Goal: Entertainment & Leisure: Consume media (video, audio)

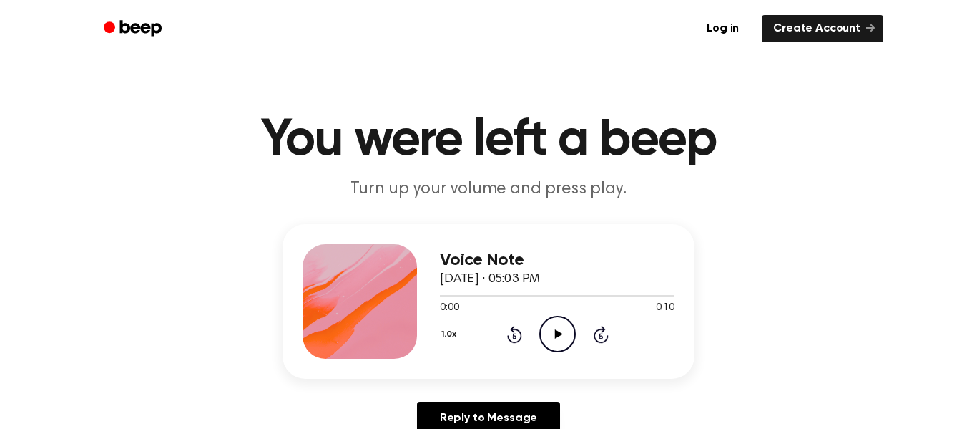
click at [547, 323] on icon "Play Audio" at bounding box center [558, 334] width 36 height 36
click at [556, 321] on icon "Play Audio" at bounding box center [558, 334] width 36 height 36
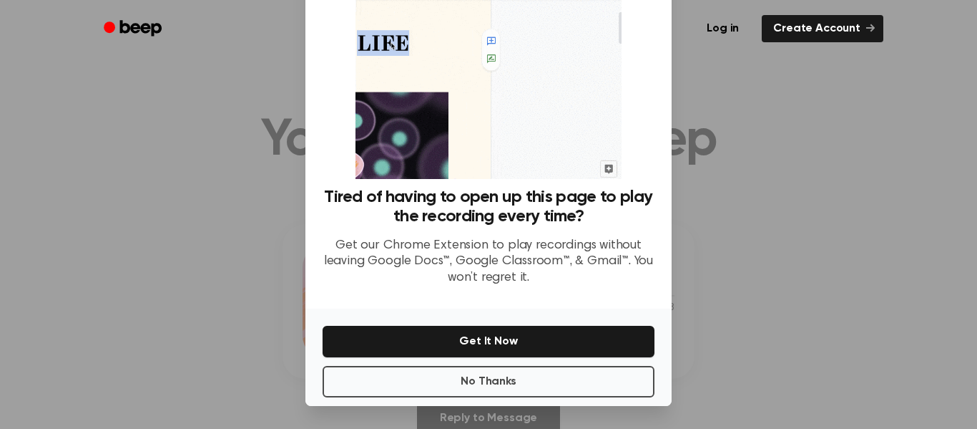
scroll to position [89, 0]
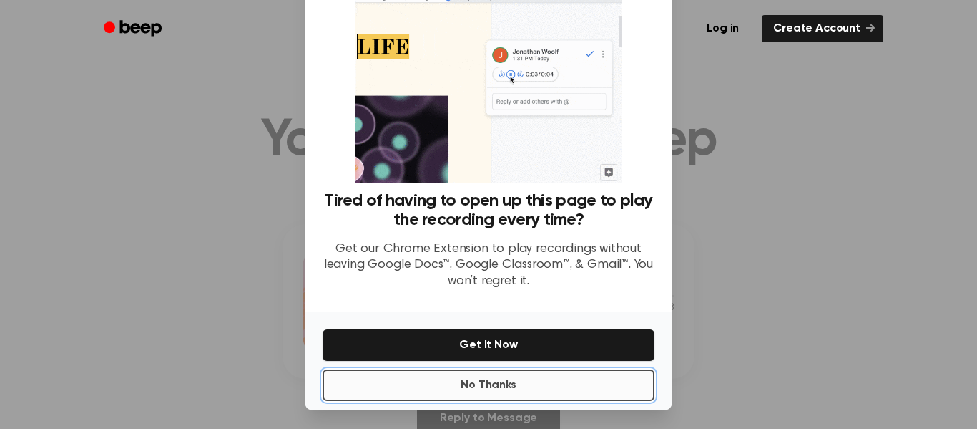
click at [491, 381] on button "No Thanks" at bounding box center [489, 384] width 332 height 31
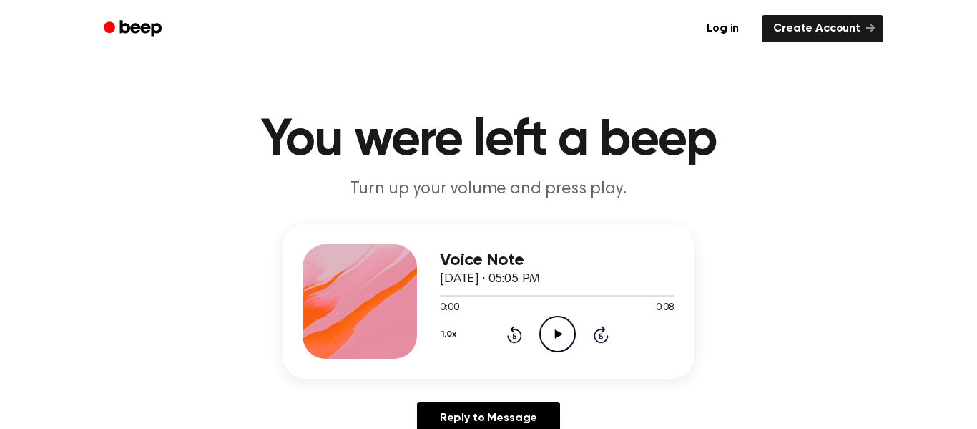
click at [552, 326] on icon "Play Audio" at bounding box center [558, 334] width 36 height 36
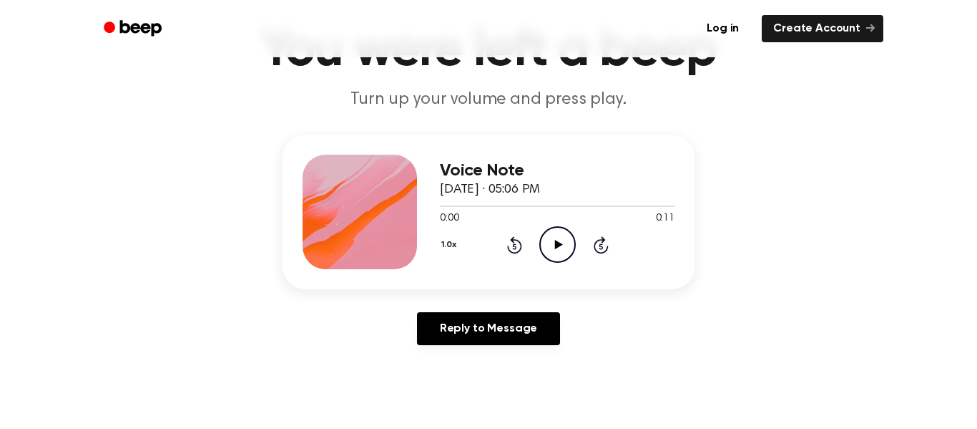
scroll to position [156, 0]
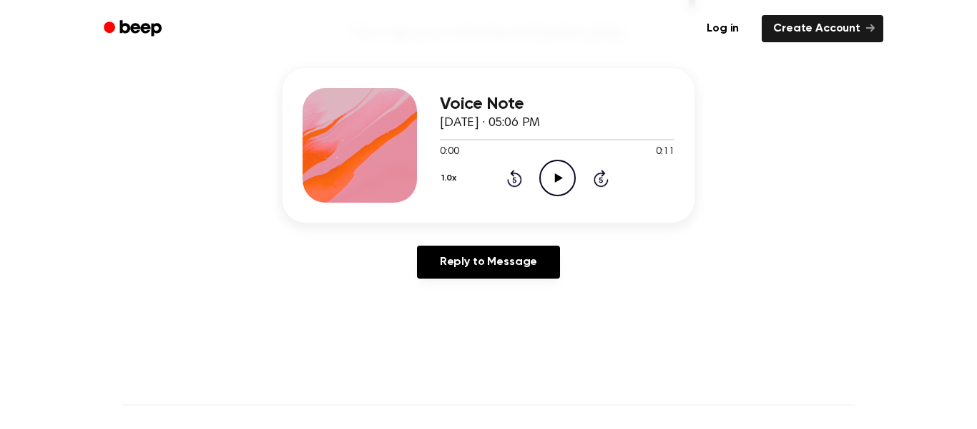
click at [566, 171] on icon "Play Audio" at bounding box center [558, 178] width 36 height 36
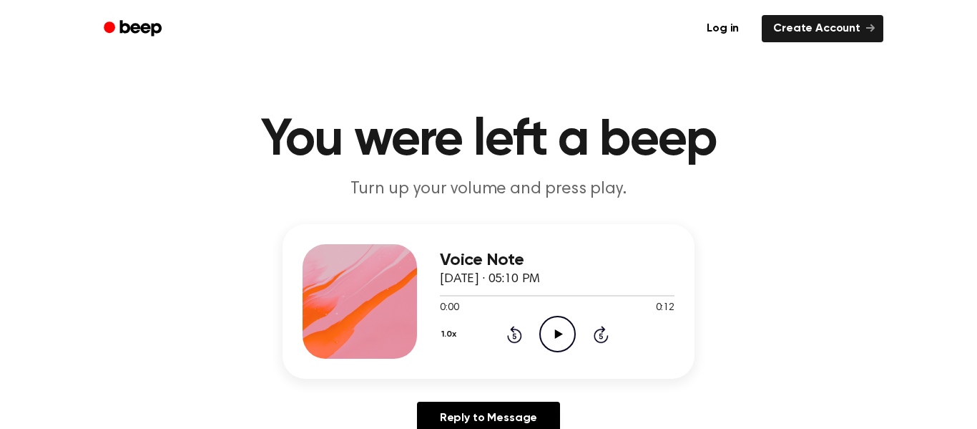
click at [547, 325] on icon "Play Audio" at bounding box center [558, 334] width 36 height 36
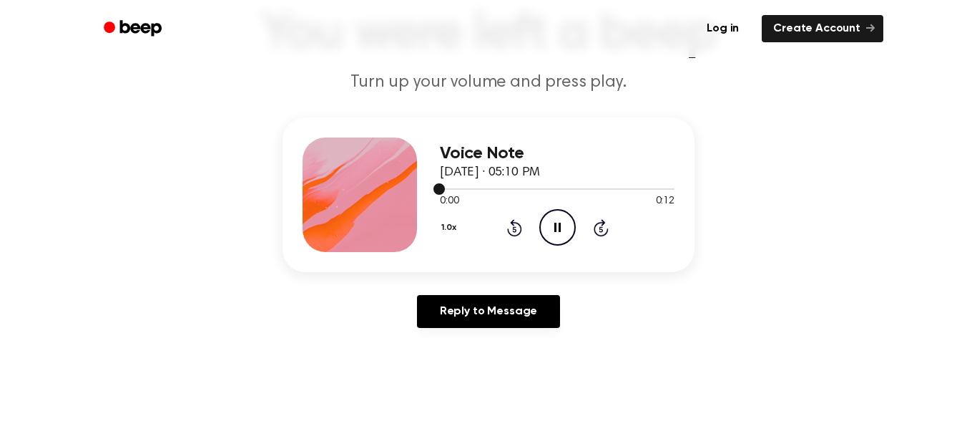
scroll to position [108, 0]
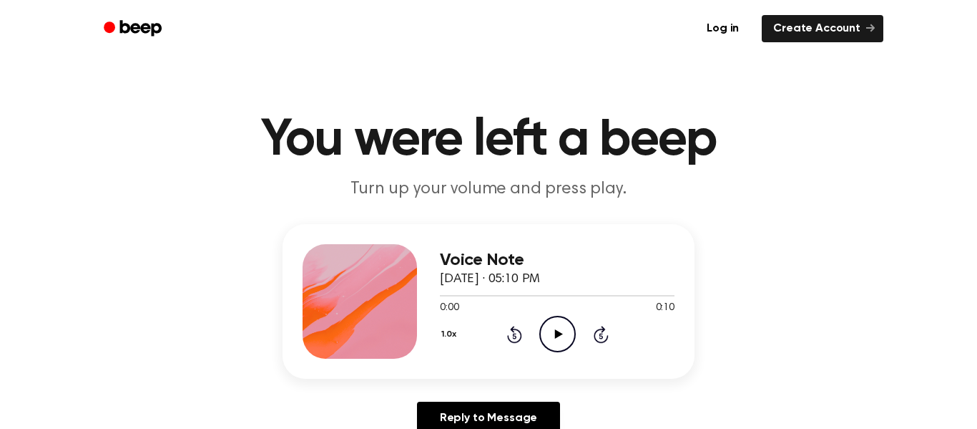
click at [556, 325] on icon "Play Audio" at bounding box center [558, 334] width 36 height 36
click at [570, 339] on icon "Play Audio" at bounding box center [558, 334] width 36 height 36
click at [538, 332] on div "1.0x Rewind 5 seconds Play Audio Skip 5 seconds" at bounding box center [557, 334] width 235 height 36
click at [548, 329] on icon "Play Audio" at bounding box center [558, 334] width 36 height 36
click at [566, 337] on icon "Play Audio" at bounding box center [558, 334] width 36 height 36
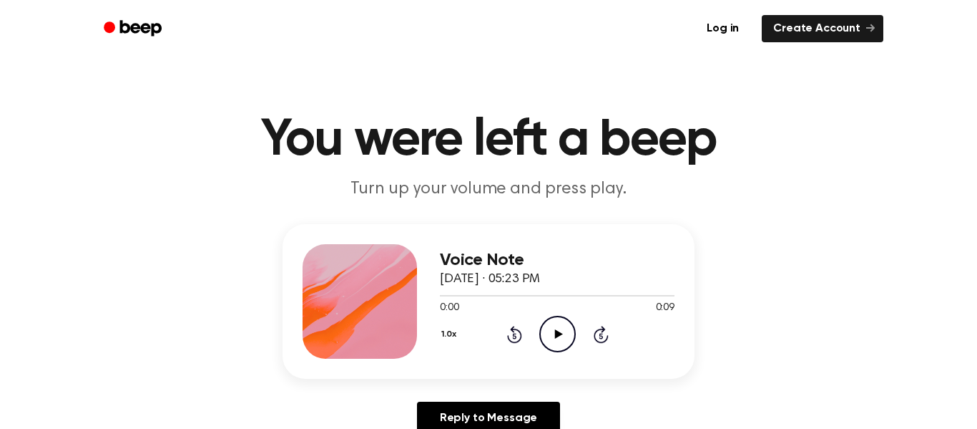
click at [562, 330] on icon "Play Audio" at bounding box center [558, 334] width 36 height 36
click at [551, 326] on icon "Play Audio" at bounding box center [558, 334] width 36 height 36
click at [556, 321] on icon "Play Audio" at bounding box center [558, 334] width 36 height 36
click at [561, 341] on icon "Play Audio" at bounding box center [558, 334] width 36 height 36
click at [560, 337] on icon "Play Audio" at bounding box center [558, 334] width 36 height 36
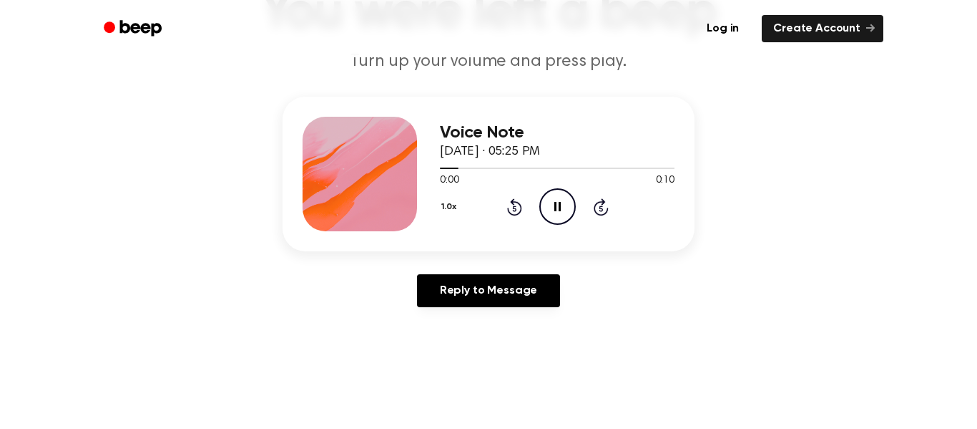
scroll to position [128, 0]
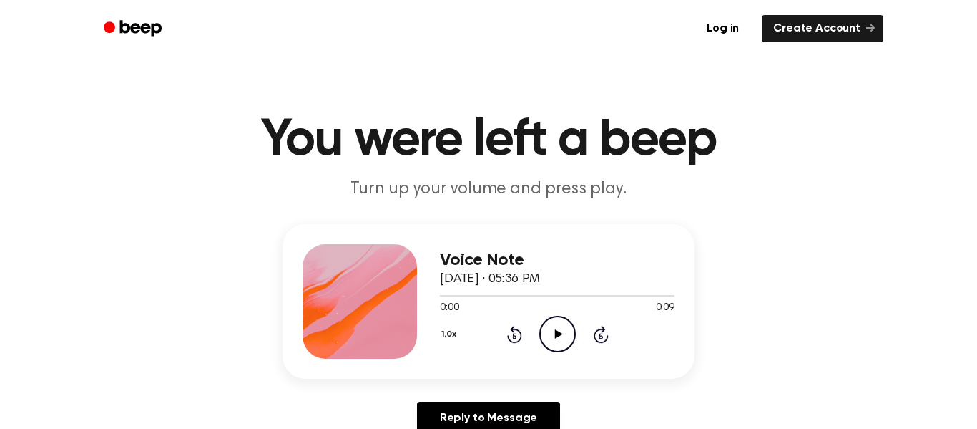
click at [542, 338] on icon "Play Audio" at bounding box center [558, 334] width 36 height 36
click at [542, 321] on icon "Play Audio" at bounding box center [558, 334] width 36 height 36
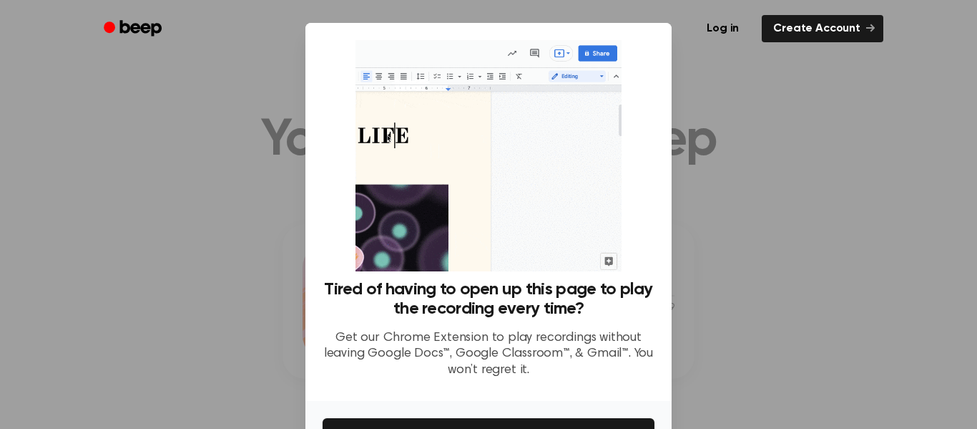
scroll to position [92, 0]
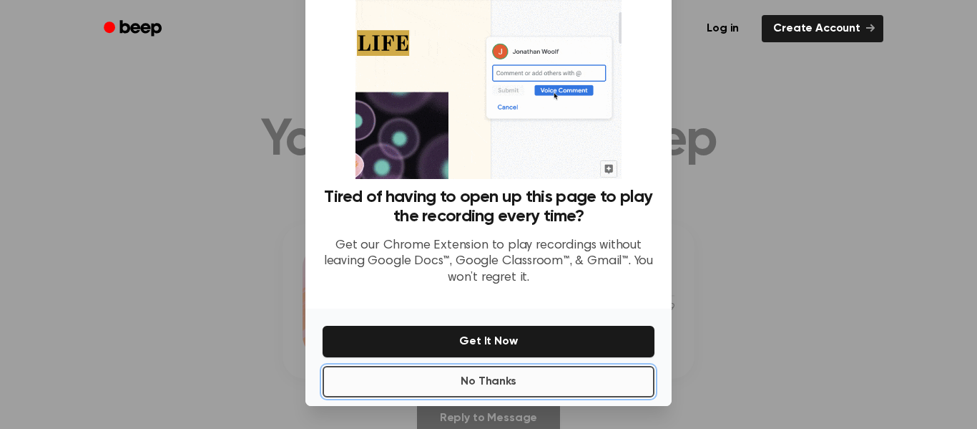
click at [527, 389] on button "No Thanks" at bounding box center [489, 381] width 332 height 31
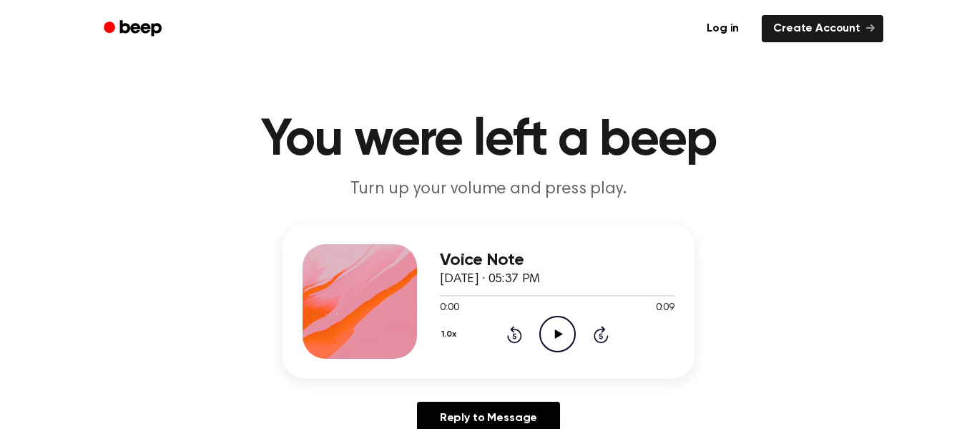
click at [552, 317] on circle at bounding box center [557, 333] width 35 height 35
click at [547, 345] on icon "Play Audio" at bounding box center [558, 334] width 36 height 36
click at [552, 320] on icon "Play Audio" at bounding box center [558, 334] width 36 height 36
click at [547, 333] on icon "Play Audio" at bounding box center [558, 334] width 36 height 36
click at [564, 318] on circle at bounding box center [557, 333] width 35 height 35
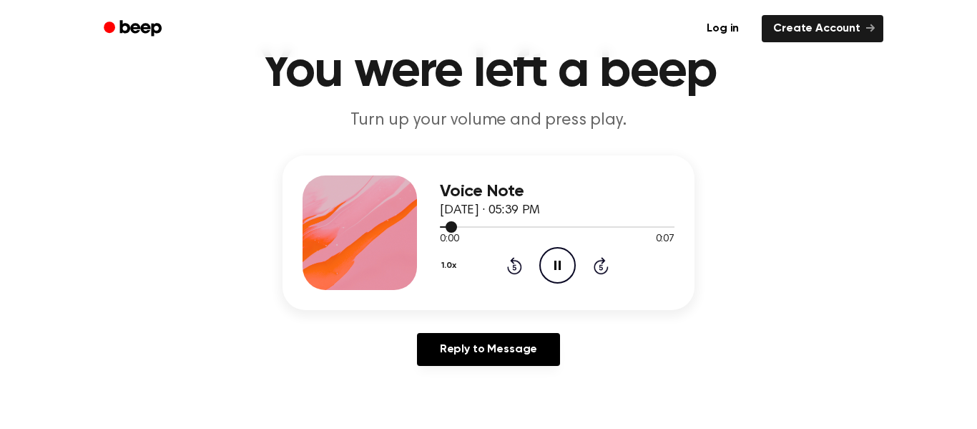
scroll to position [68, 0]
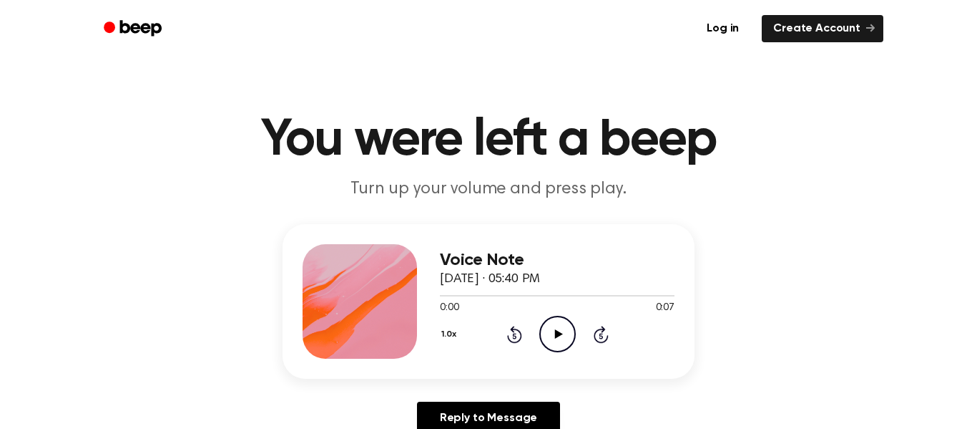
click at [554, 318] on icon "Play Audio" at bounding box center [558, 334] width 36 height 36
click at [561, 338] on icon "Play Audio" at bounding box center [558, 334] width 36 height 36
